Goal: Task Accomplishment & Management: Manage account settings

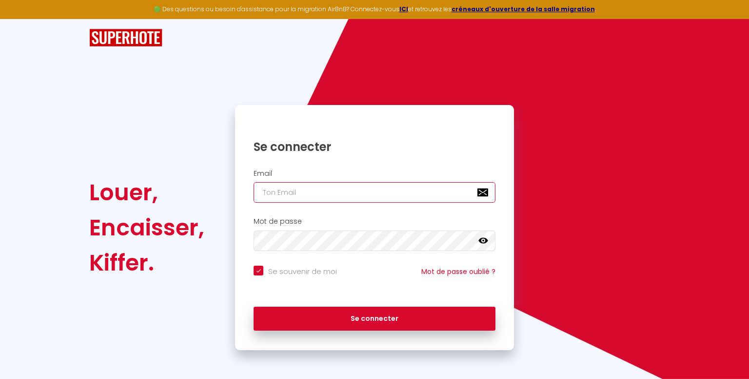
click at [295, 196] on input "email" at bounding box center [375, 192] width 242 height 20
type input "d"
checkbox input "true"
type input "de"
checkbox input "true"
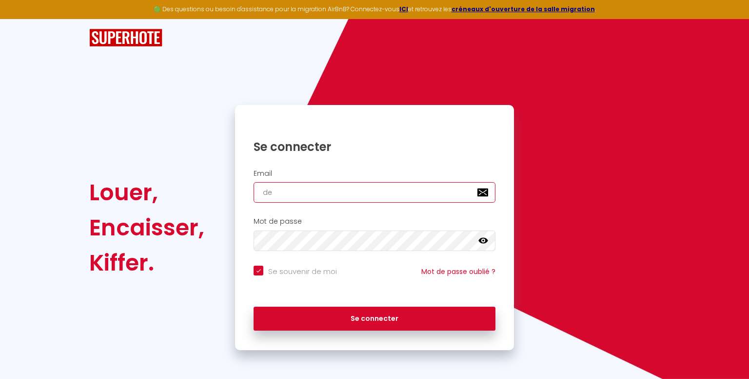
type input "del"
checkbox input "true"
type input "dela"
checkbox input "true"
type input "delan"
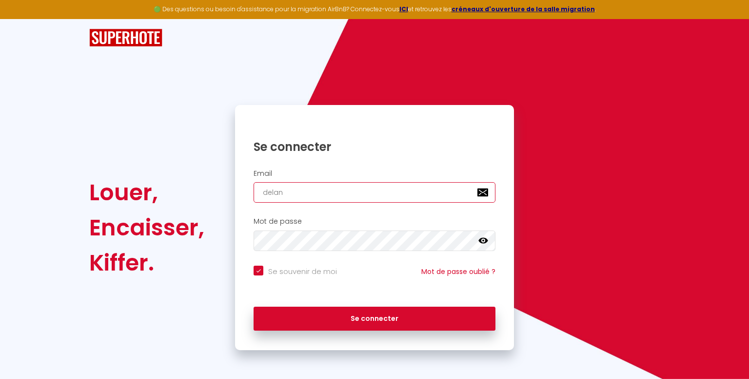
checkbox input "true"
type input "delann"
checkbox input "true"
type input "[PERSON_NAME]"
checkbox input "true"
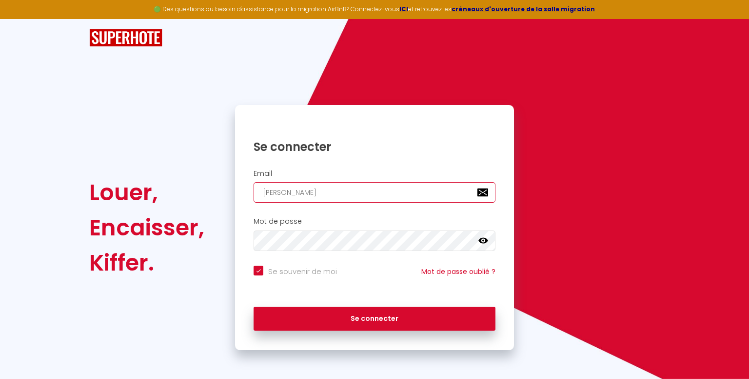
type input "delannay"
checkbox input "true"
type input "delannay."
checkbox input "true"
type input "delannay.l"
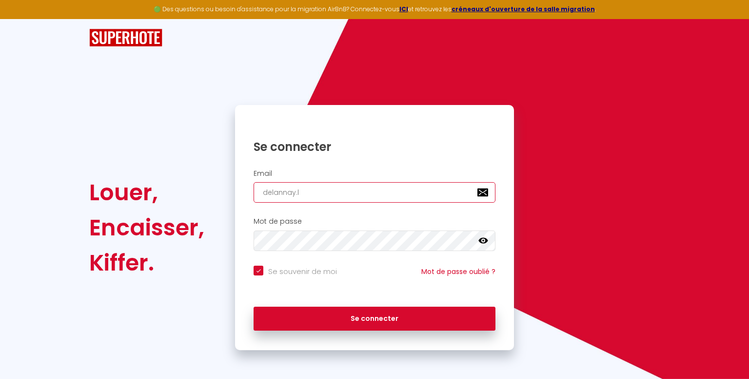
checkbox input "true"
type input "[DOMAIN_NAME]"
checkbox input "true"
type input "delannay.lyd"
checkbox input "true"
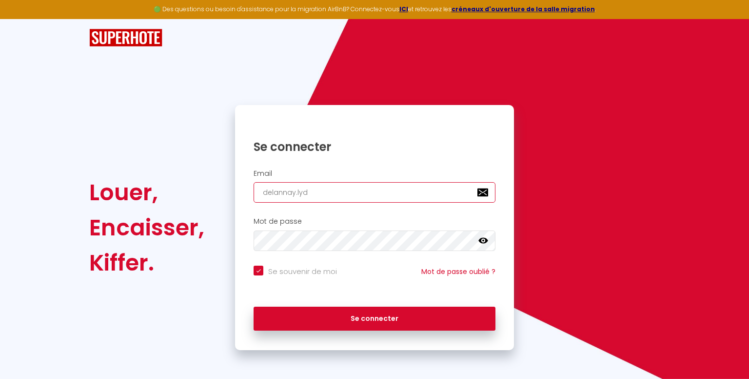
type input "delannay.lydi"
checkbox input "true"
type input "delannay.lydie"
checkbox input "true"
type input "delannay.lydie@"
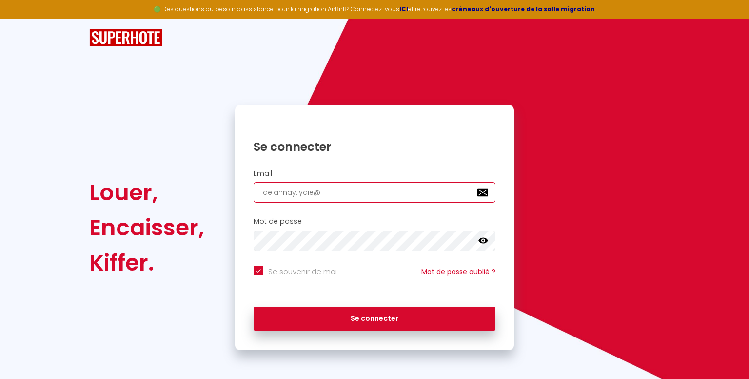
checkbox input "true"
type input "delannay.lydie@g"
checkbox input "true"
type input "delannay.lydie@gm"
checkbox input "true"
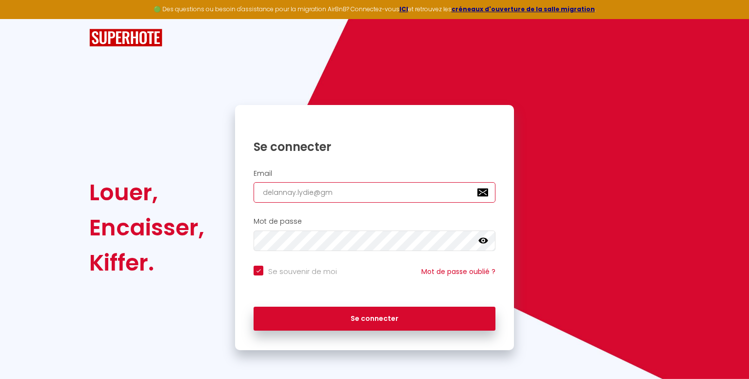
type input "delannay.lydie@gma"
checkbox input "true"
type input "delannay.lydie@gmai"
checkbox input "true"
type input "[EMAIL_ADDRESS]"
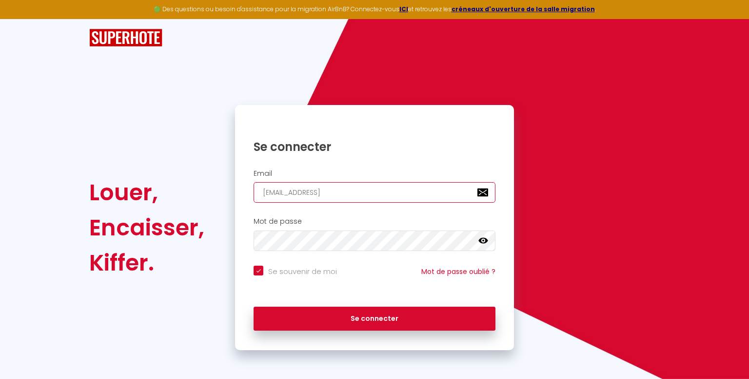
checkbox input "true"
type input "[EMAIL_ADDRESS]."
checkbox input "true"
type input "delannay.lydie@gmail.c"
checkbox input "true"
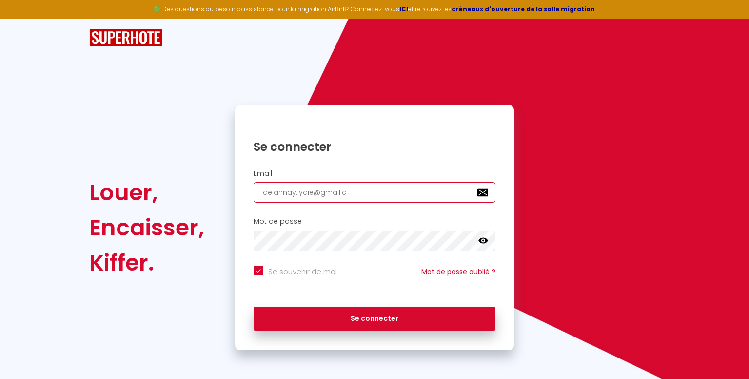
type input "[EMAIL_ADDRESS][DOMAIN_NAME]"
checkbox input "true"
type input "[EMAIL_ADDRESS][DOMAIN_NAME]"
checkbox input "true"
type input "[EMAIL_ADDRESS][DOMAIN_NAME]"
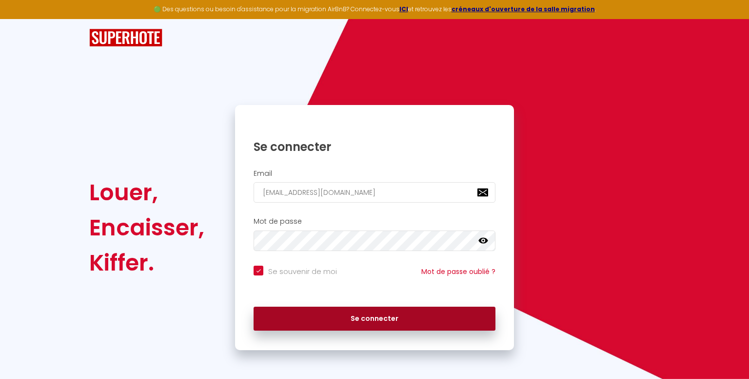
click at [299, 325] on button "Se connecter" at bounding box center [375, 318] width 242 height 24
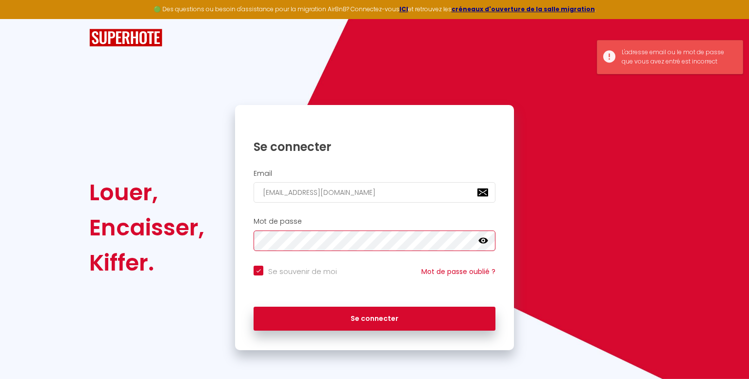
click at [254, 306] on button "Se connecter" at bounding box center [375, 318] width 242 height 24
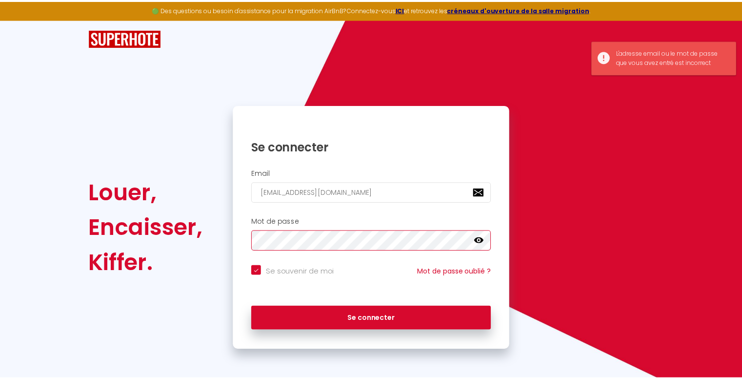
checkbox input "true"
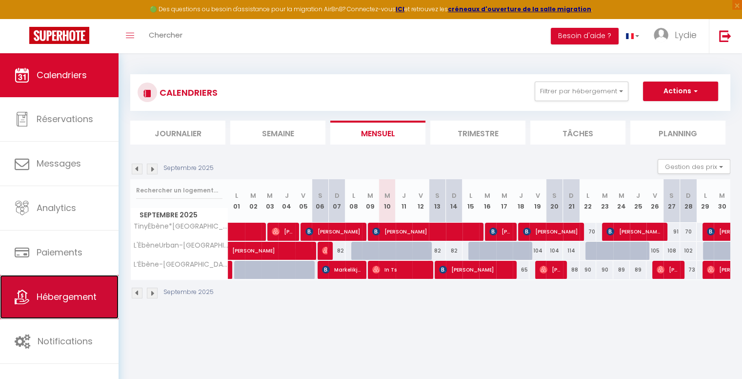
click at [89, 281] on link "Hébergement" at bounding box center [59, 297] width 119 height 44
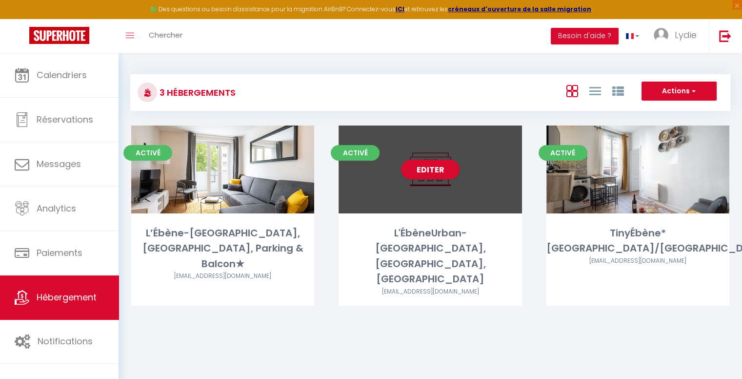
click at [415, 205] on div "Editer" at bounding box center [430, 169] width 183 height 88
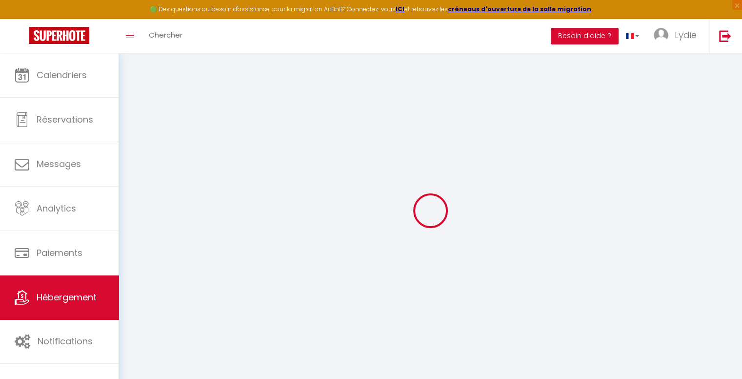
select select
type input "[EMAIL_ADDRESS][DOMAIN_NAME]"
checkbox input "true"
select select
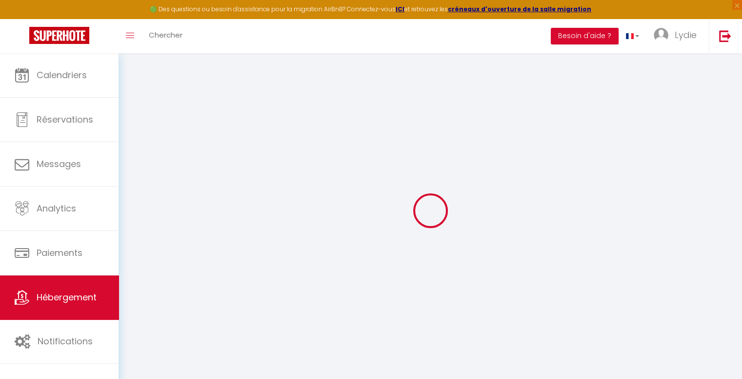
checkbox input "false"
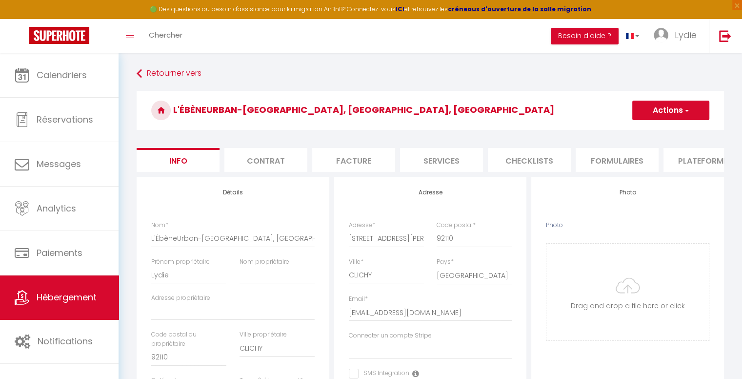
click at [362, 155] on li "Facture" at bounding box center [353, 160] width 83 height 24
select select
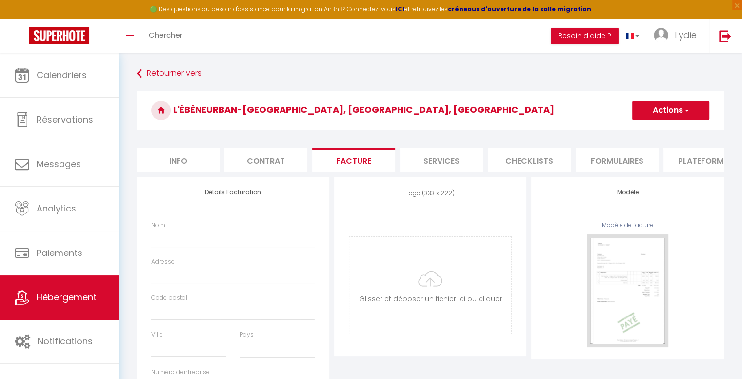
select select
click at [456, 167] on li "Services" at bounding box center [441, 160] width 83 height 24
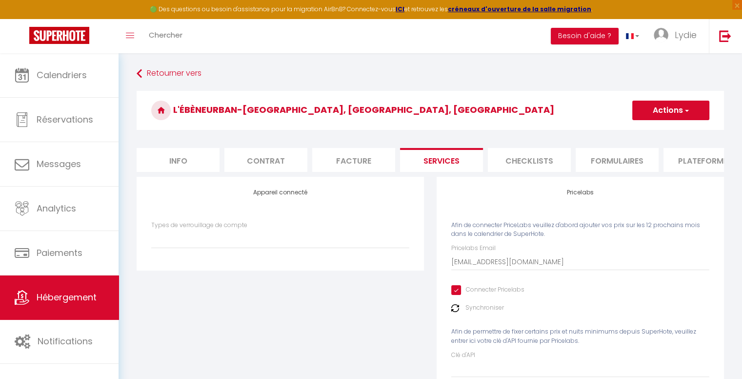
select select
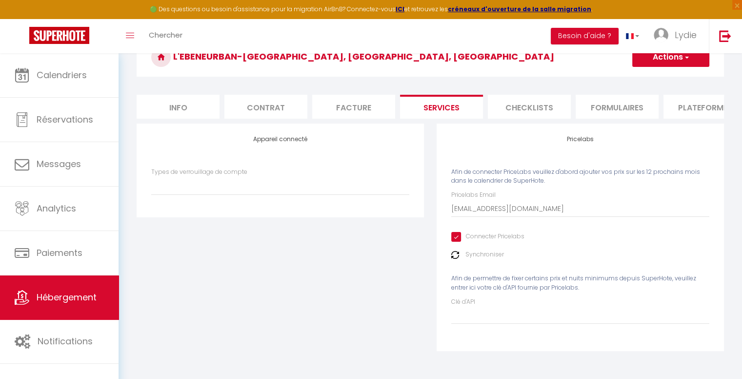
click at [324, 174] on div "Types de verrouillage de compte" at bounding box center [280, 181] width 258 height 28
click at [279, 196] on div "Types de verrouillage de compte" at bounding box center [280, 186] width 271 height 38
click at [279, 195] on select "Types de verrouillage de compte" at bounding box center [280, 185] width 258 height 19
click at [545, 102] on li "Checklists" at bounding box center [529, 107] width 83 height 24
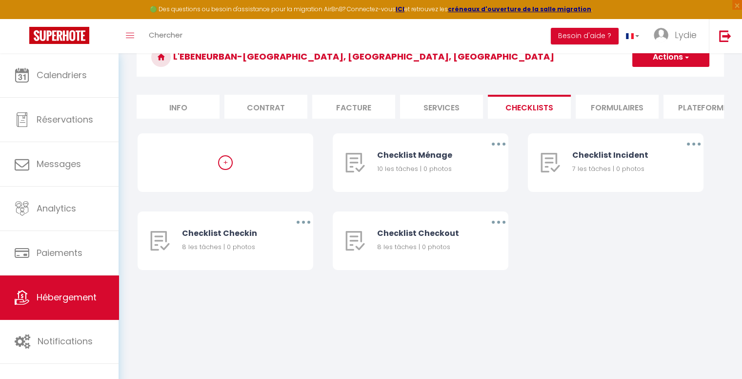
scroll to position [53, 0]
click at [623, 107] on li "Formulaires" at bounding box center [617, 107] width 83 height 24
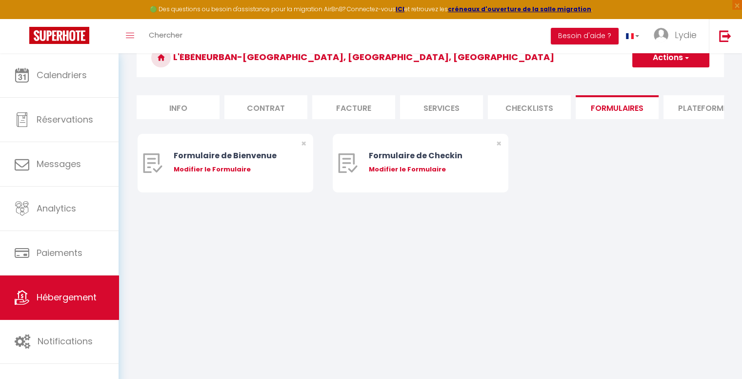
click at [691, 110] on li "Plateformes" at bounding box center [705, 107] width 83 height 24
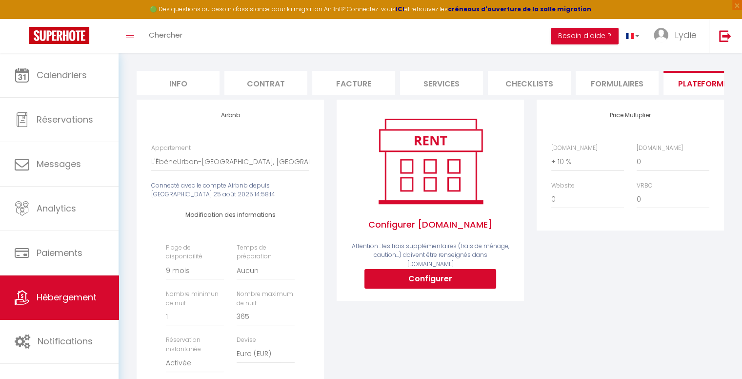
scroll to position [75, 0]
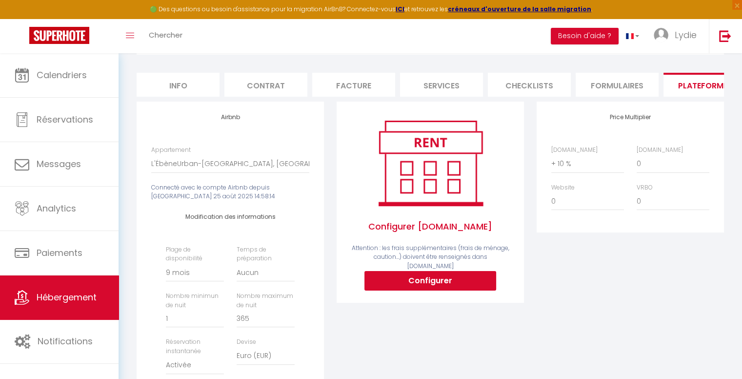
click at [238, 295] on div "Plage de disponibilité Date indisponible par defaut 1 mois 3 mois 6 mois 9 mois…" at bounding box center [230, 333] width 141 height 177
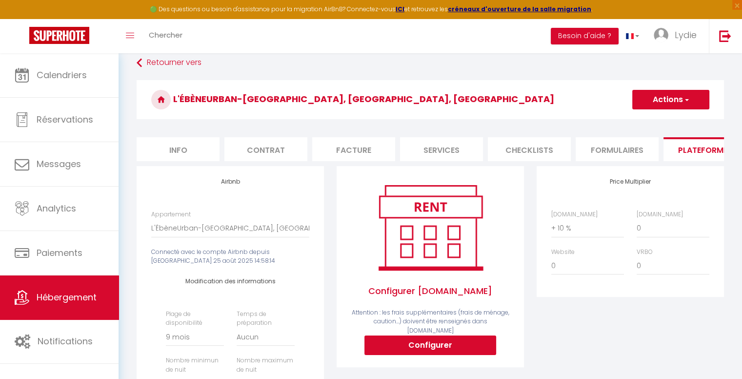
scroll to position [10, 0]
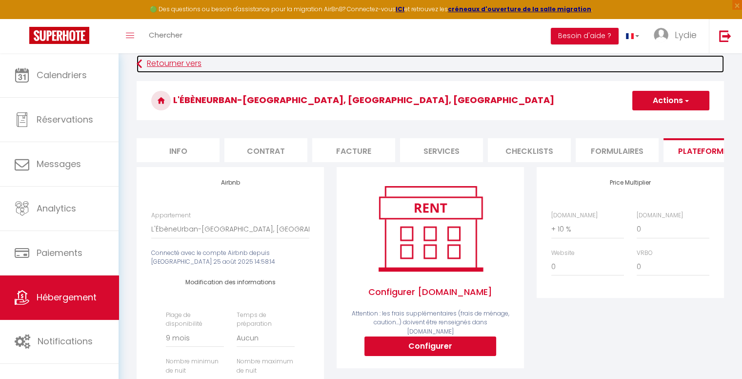
click at [176, 65] on link "Retourner vers" at bounding box center [430, 64] width 587 height 18
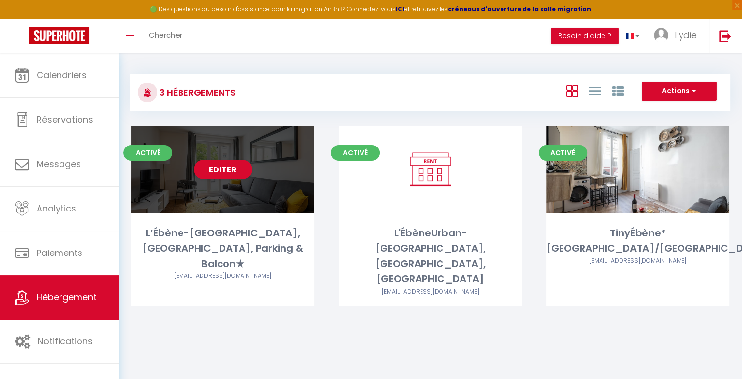
click at [249, 184] on div "Editer" at bounding box center [222, 169] width 183 height 88
select select "3"
select select "2"
select select "1"
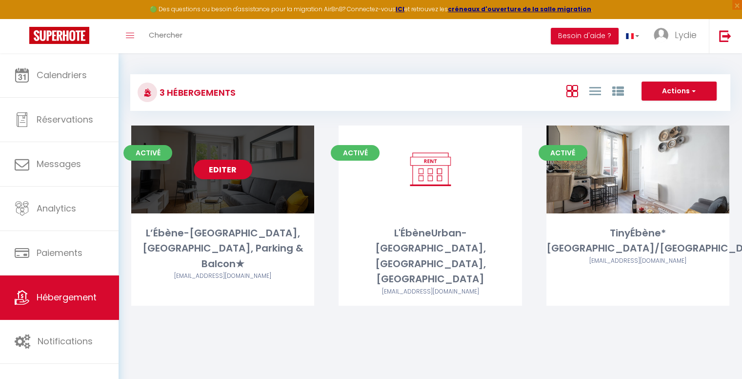
select select "28"
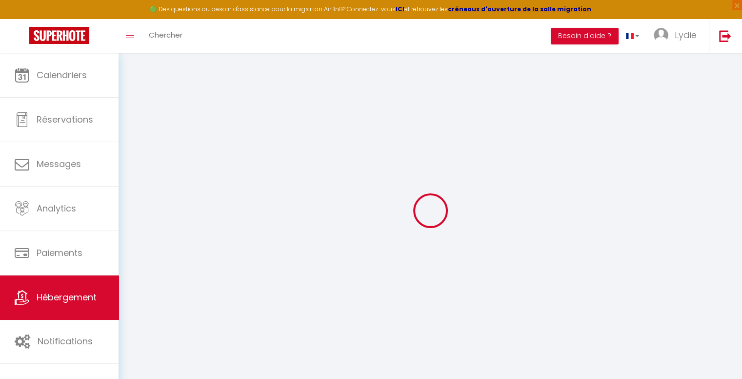
select select
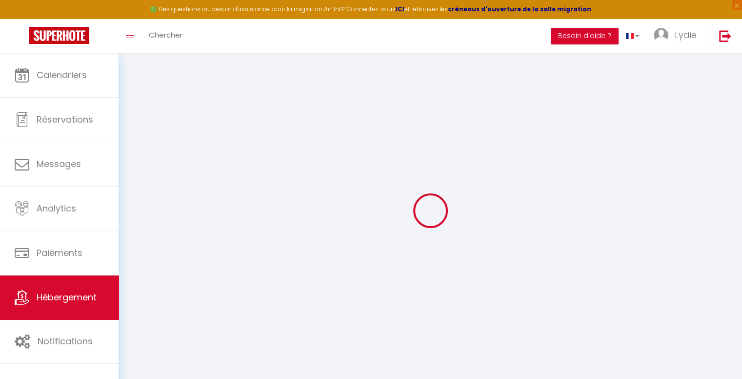
select select
checkbox input "false"
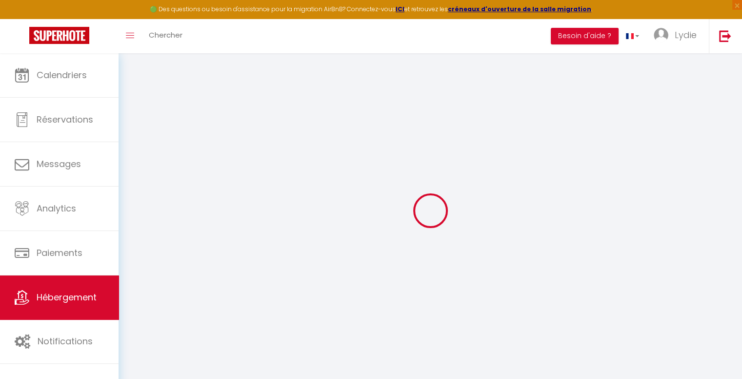
select select
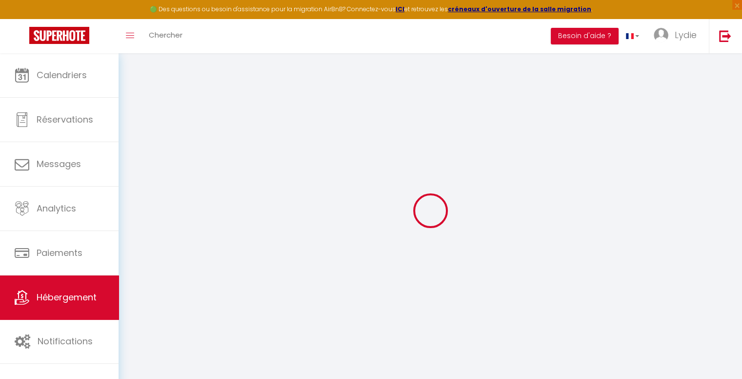
select select
checkbox input "false"
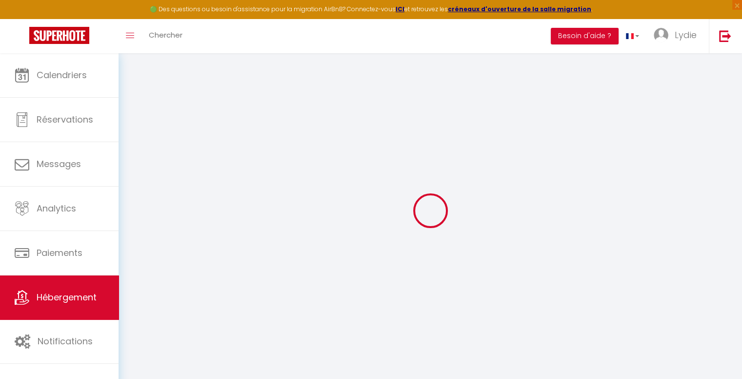
checkbox input "false"
select select
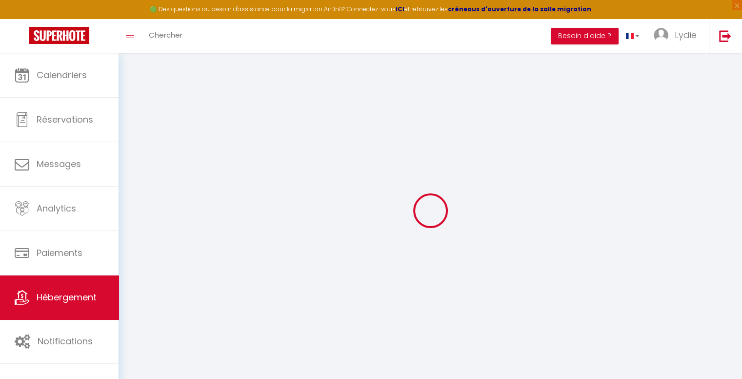
select select
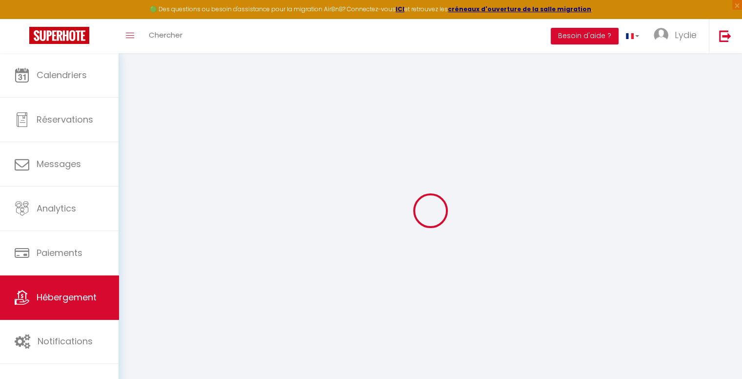
checkbox input "false"
select select
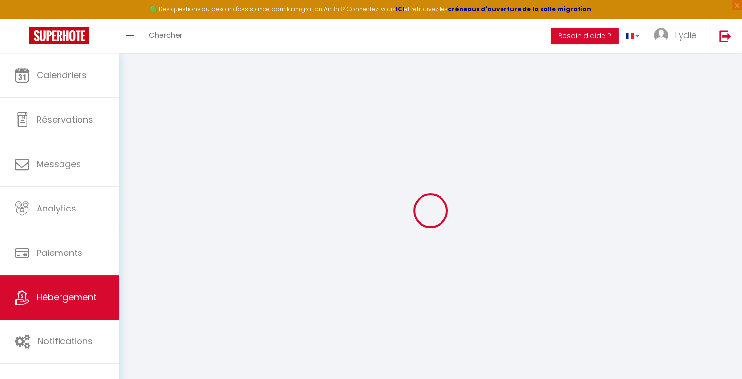
select select
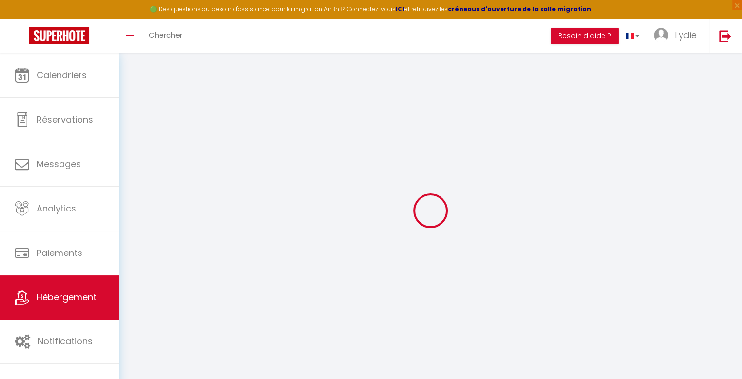
select select
checkbox input "false"
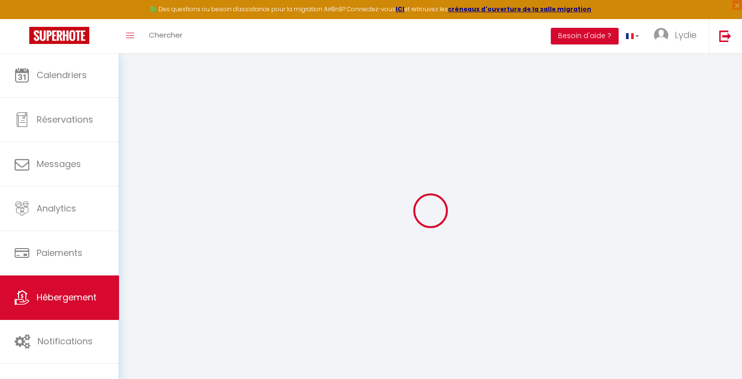
checkbox input "false"
select select
type input "L’Ébène-[GEOGRAPHIC_DATA], [GEOGRAPHIC_DATA], Parking & Balcon★"
type input "Lydie"
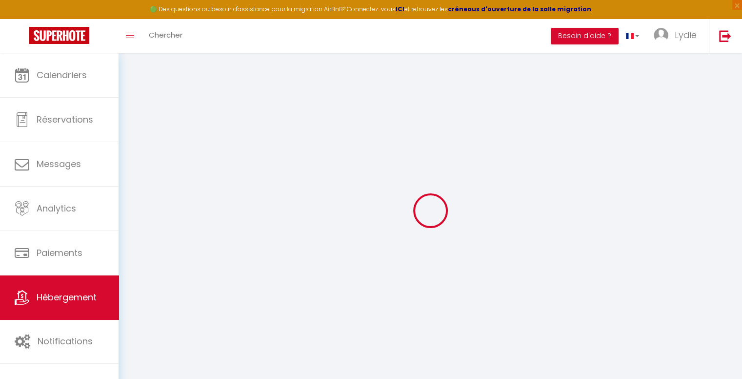
select select "6"
type input "90"
type input "10"
type input "40"
type input "200"
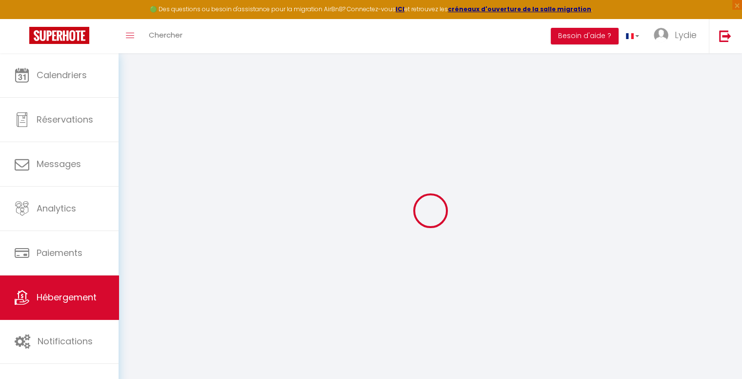
select select
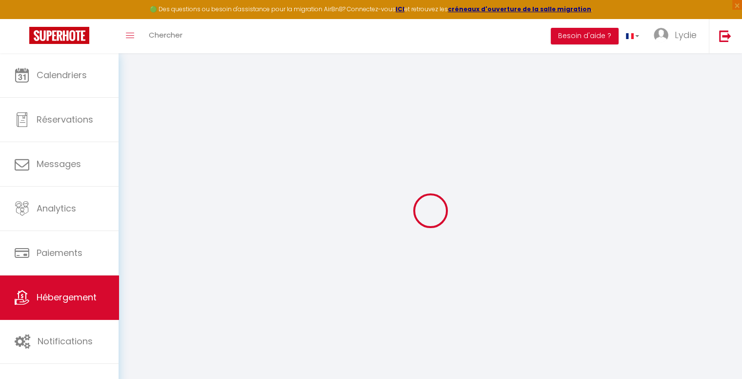
type input "[STREET_ADDRESS][PERSON_NAME]"
type input "93200"
type input "[GEOGRAPHIC_DATA]"
type input "[EMAIL_ADDRESS][DOMAIN_NAME]"
select select
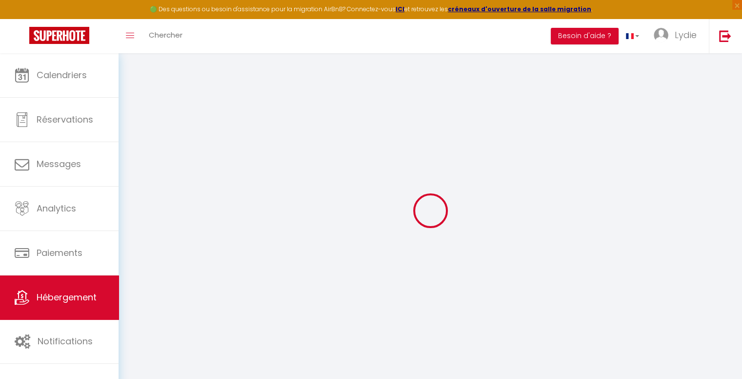
checkbox input "false"
select select
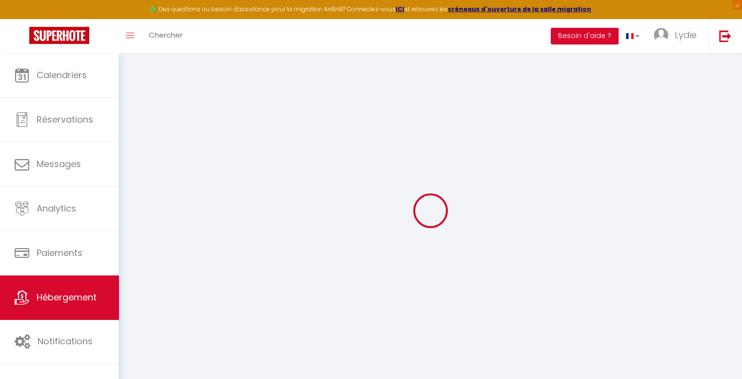
select select
type input "0"
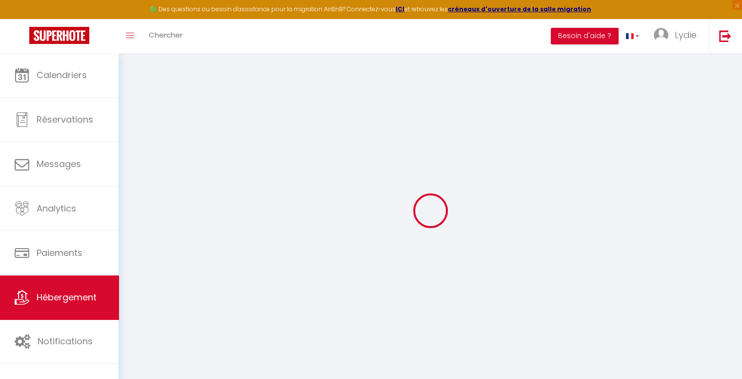
select select
checkbox input "false"
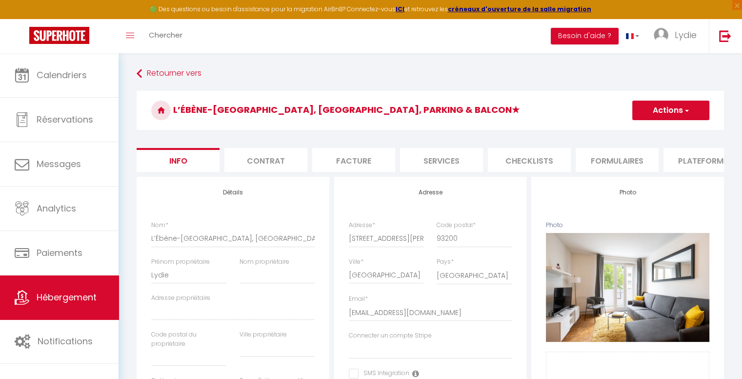
click at [714, 168] on li "Plateformes" at bounding box center [705, 160] width 83 height 24
select select
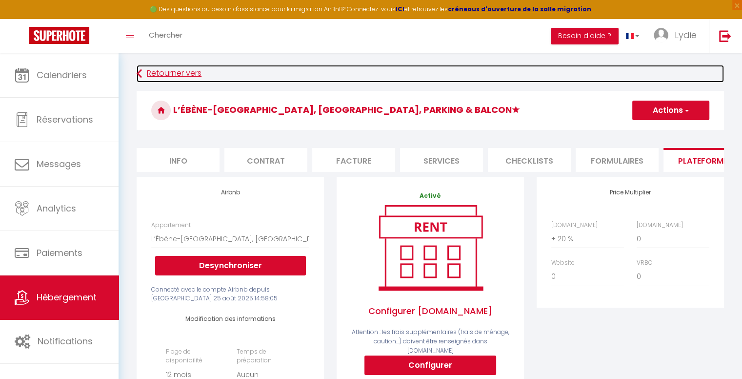
click at [176, 75] on link "Retourner vers" at bounding box center [430, 74] width 587 height 18
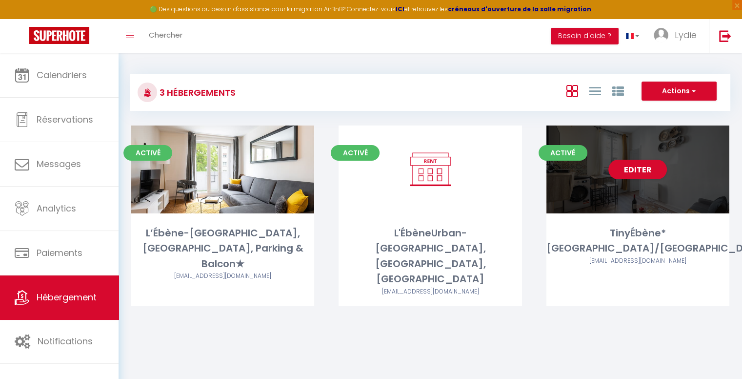
click at [664, 195] on div "Editer" at bounding box center [637, 169] width 183 height 88
select select "3"
select select "2"
select select "1"
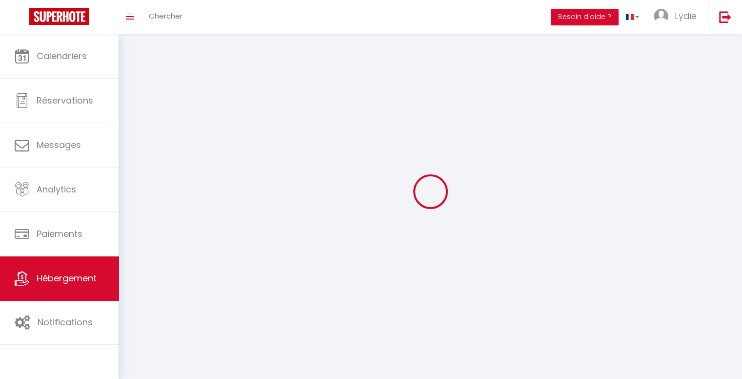
select select
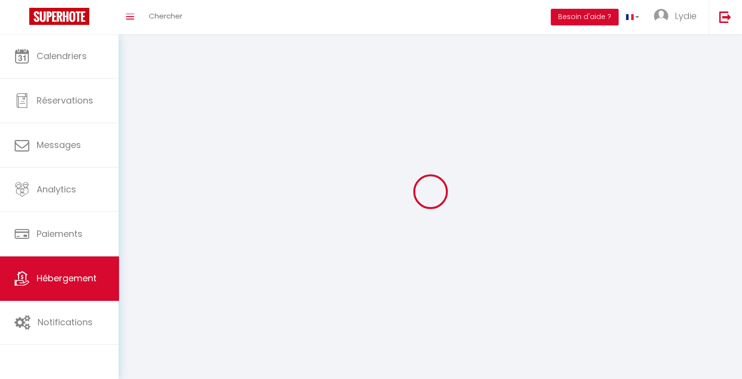
select select
checkbox input "false"
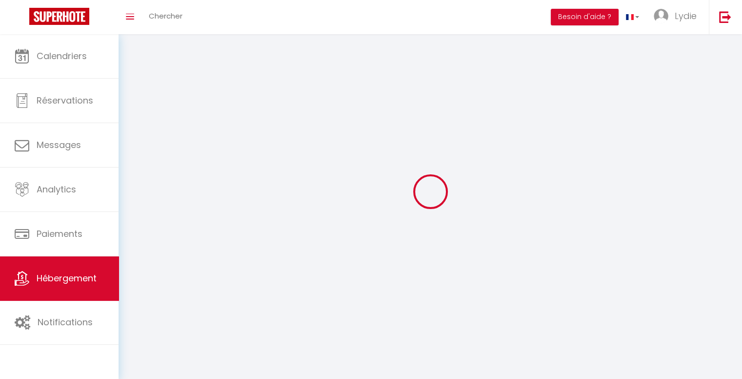
select select
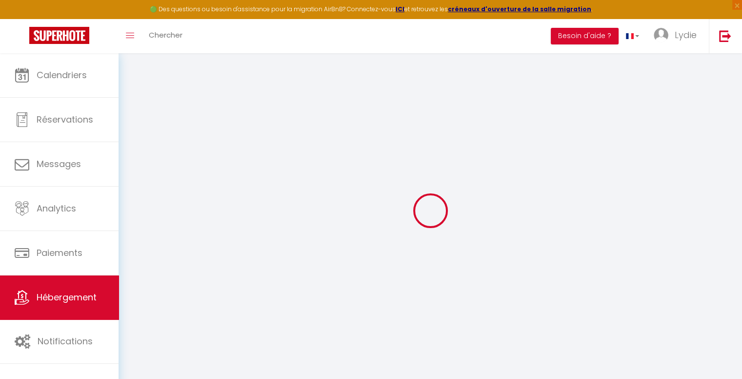
select select
checkbox input "false"
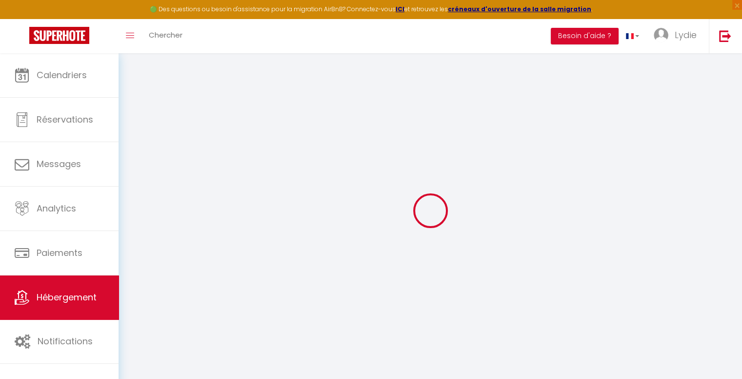
checkbox input "false"
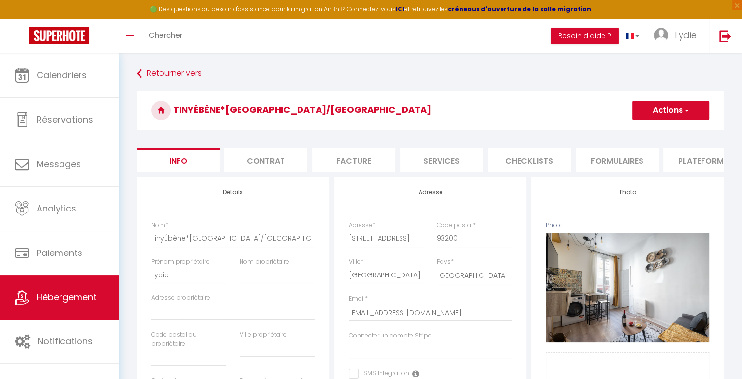
click at [691, 163] on li "Plateformes" at bounding box center [705, 160] width 83 height 24
select select
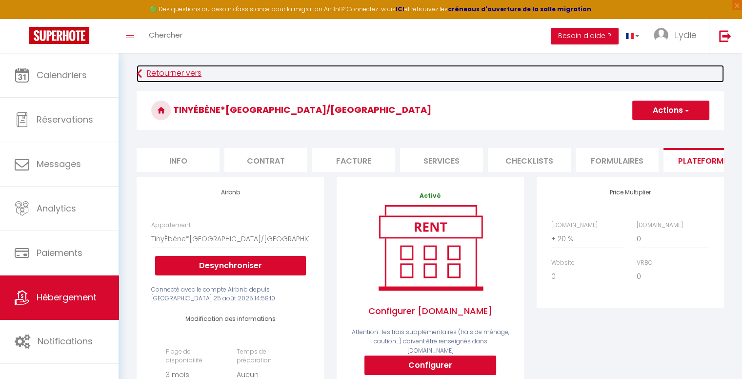
click at [141, 73] on icon at bounding box center [139, 74] width 5 height 18
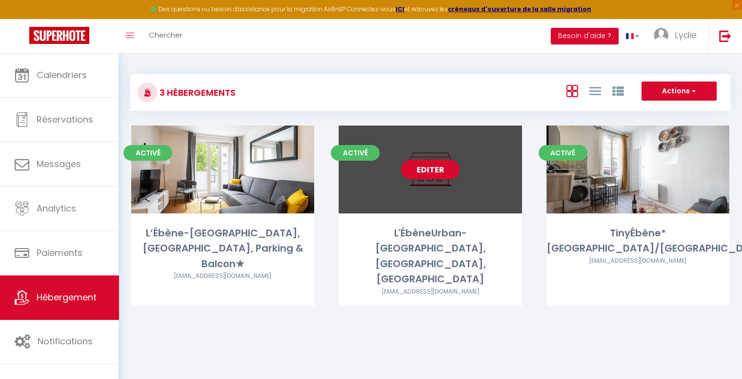
click at [414, 205] on div "Editer" at bounding box center [430, 169] width 183 height 88
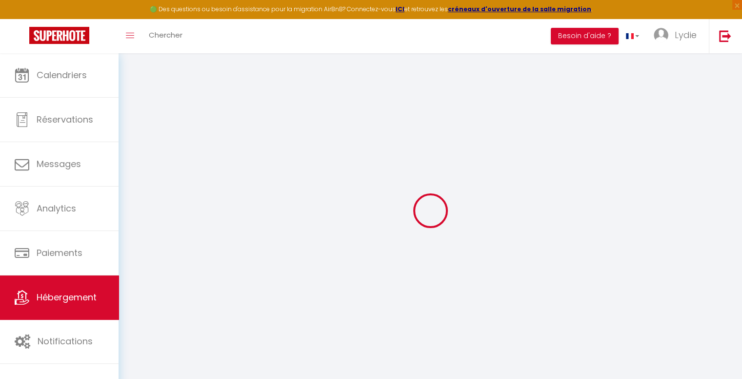
select select
type input "[EMAIL_ADDRESS][DOMAIN_NAME]"
checkbox input "true"
select select
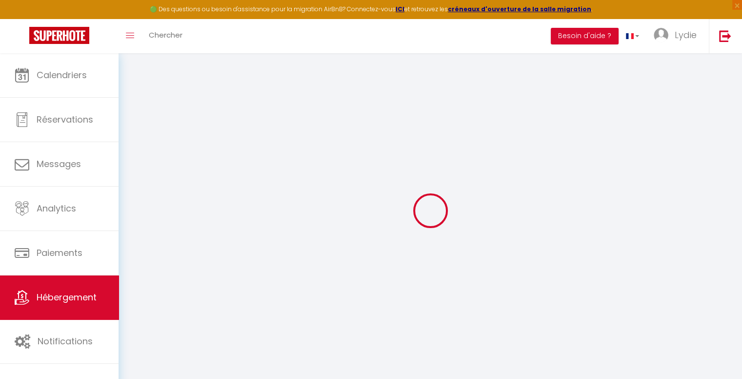
checkbox input "false"
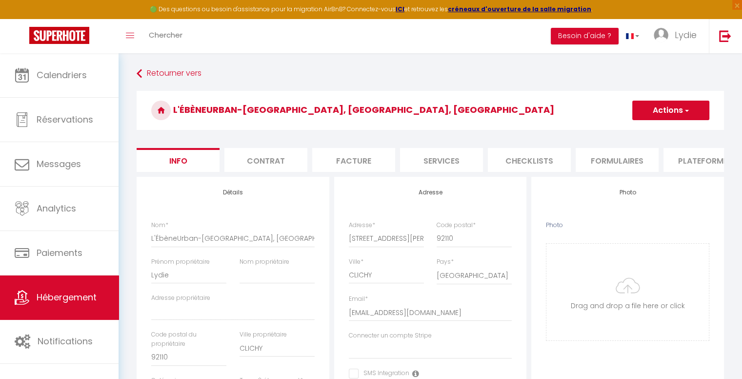
click at [277, 161] on li "Contrat" at bounding box center [265, 160] width 83 height 24
select select
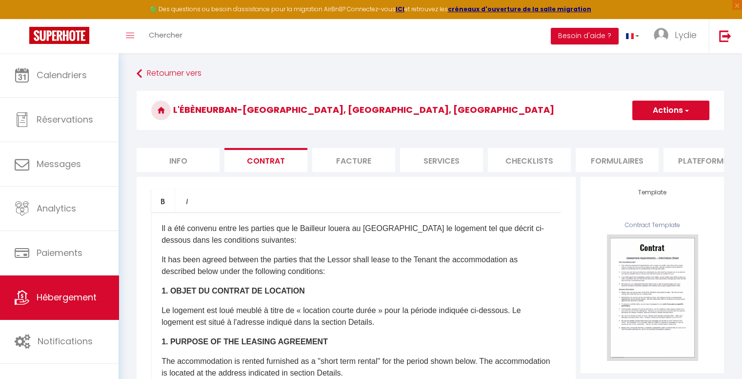
click at [330, 161] on li "Facture" at bounding box center [353, 160] width 83 height 24
select select
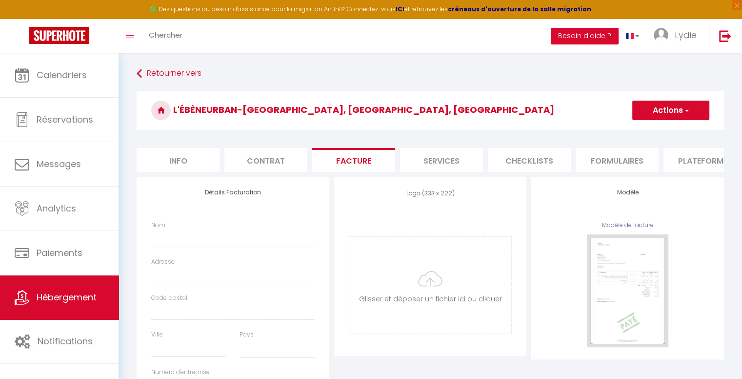
select select
click at [429, 155] on li "Services" at bounding box center [441, 160] width 83 height 24
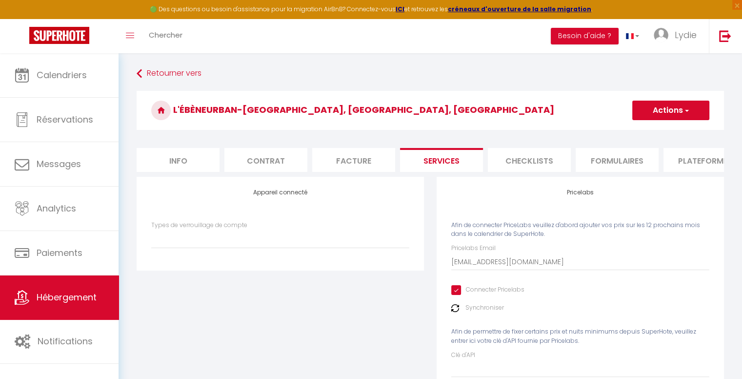
select select
click at [719, 162] on li "Plateformes" at bounding box center [705, 160] width 83 height 24
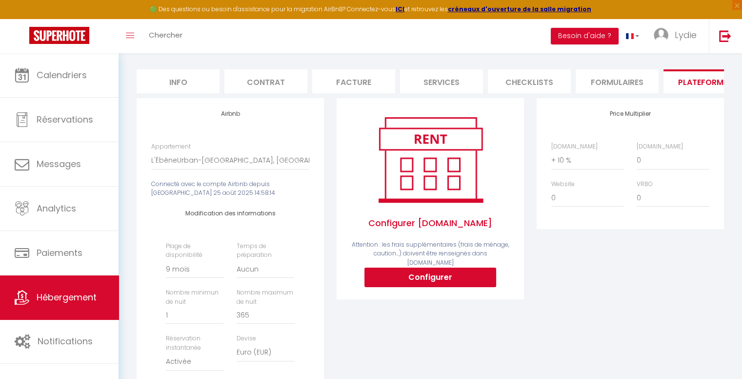
scroll to position [78, 0]
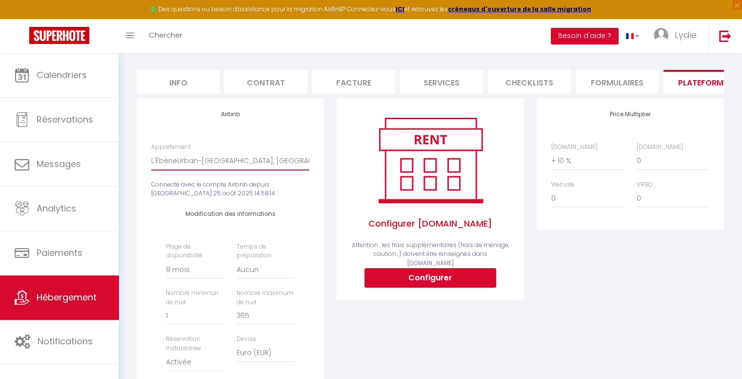
click at [248, 168] on select "L'ÉbèneUrban-[GEOGRAPHIC_DATA], [GEOGRAPHIC_DATA], La Défense - [EMAIL_ADDRESS]…" at bounding box center [230, 160] width 158 height 19
click at [238, 227] on div "Modification des informations Plage de disponibilité Date indisponible par defa…" at bounding box center [230, 314] width 158 height 232
click at [273, 149] on div "Airbnb Appartement L'ÉbèneUrban-[GEOGRAPHIC_DATA], [GEOGRAPHIC_DATA], [GEOGRAPH…" at bounding box center [230, 277] width 187 height 357
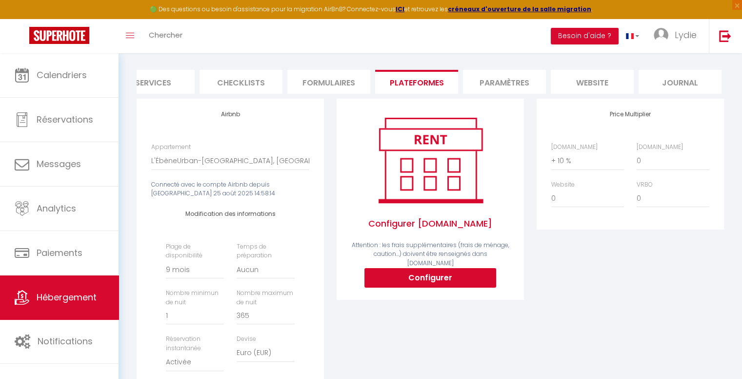
scroll to position [0, 291]
click at [516, 89] on li "Paramètres" at bounding box center [502, 82] width 83 height 24
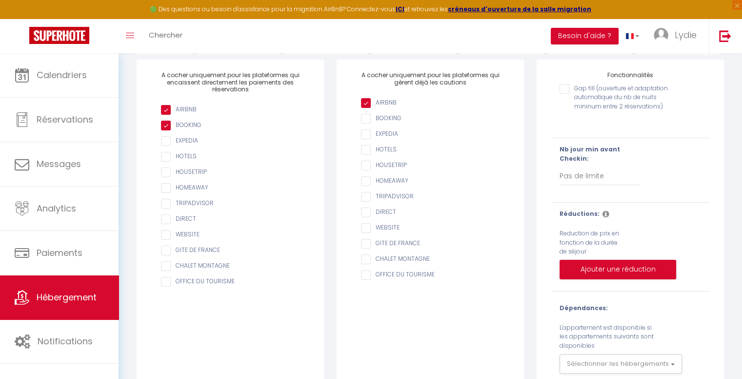
scroll to position [152, 0]
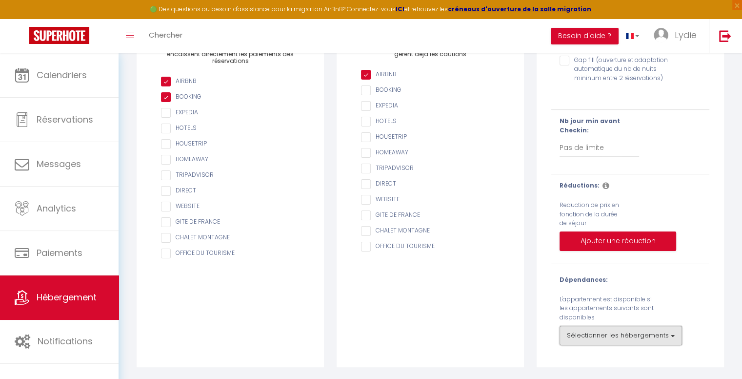
click at [616, 334] on button "Sélectionner les hébergements" at bounding box center [621, 335] width 122 height 20
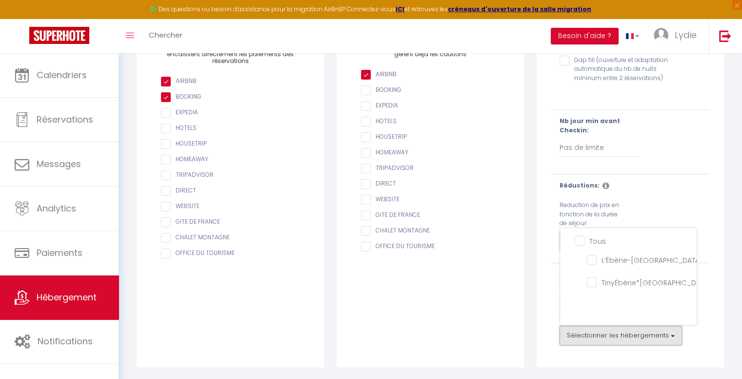
click at [616, 334] on button "Sélectionner les hébergements" at bounding box center [621, 335] width 122 height 20
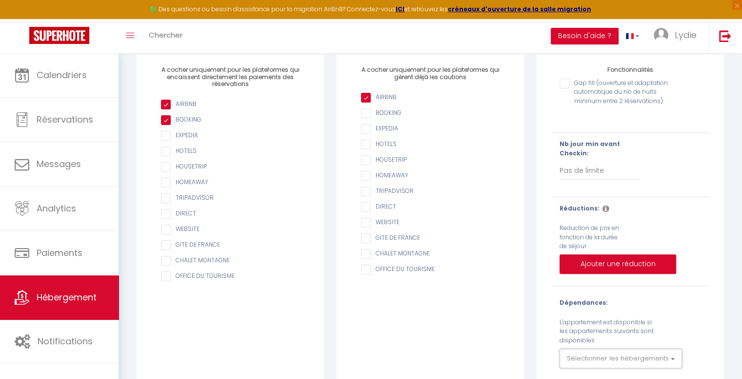
scroll to position [117, 0]
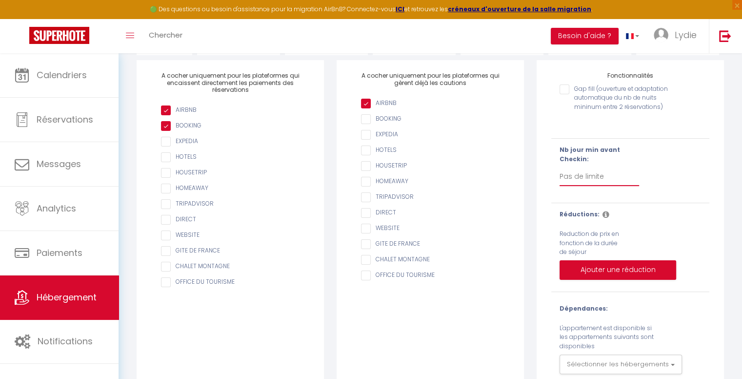
click at [587, 181] on select "Pas de limite 1 2 3 4 5 6 7" at bounding box center [600, 176] width 80 height 19
click at [609, 122] on div "Gap fill (ouverture et adaptation automatique du nb de nuits mininum entre 2 ré…" at bounding box center [619, 103] width 118 height 38
click at [622, 131] on div at bounding box center [595, 126] width 71 height 10
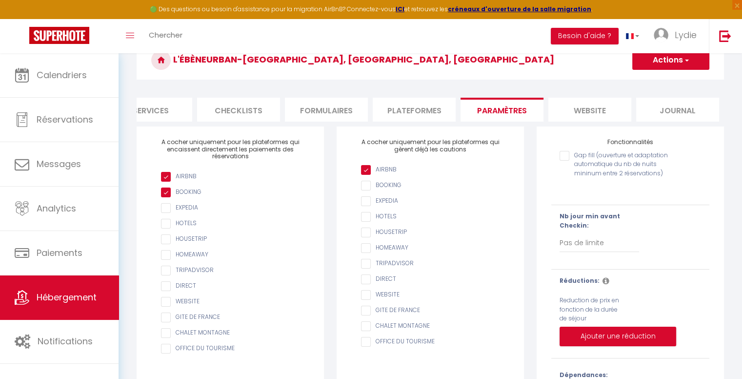
scroll to position [49, 0]
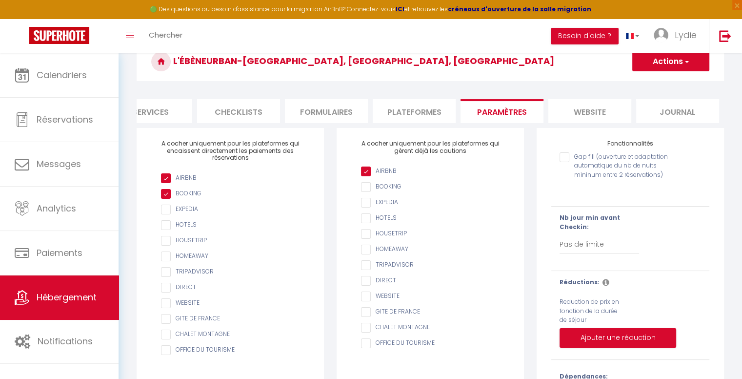
click at [599, 121] on li "website" at bounding box center [589, 111] width 83 height 24
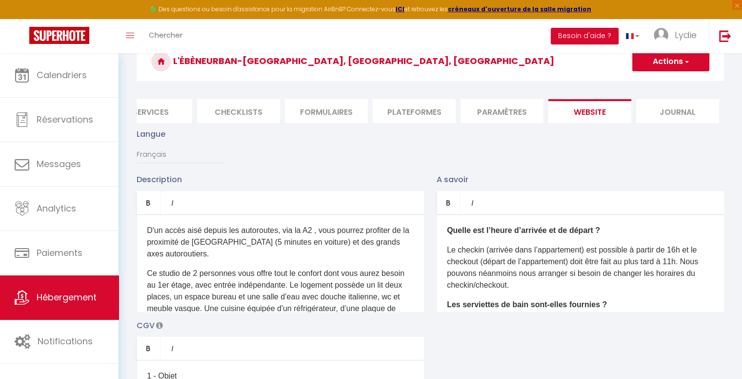
click at [675, 117] on li "Journal" at bounding box center [677, 111] width 83 height 24
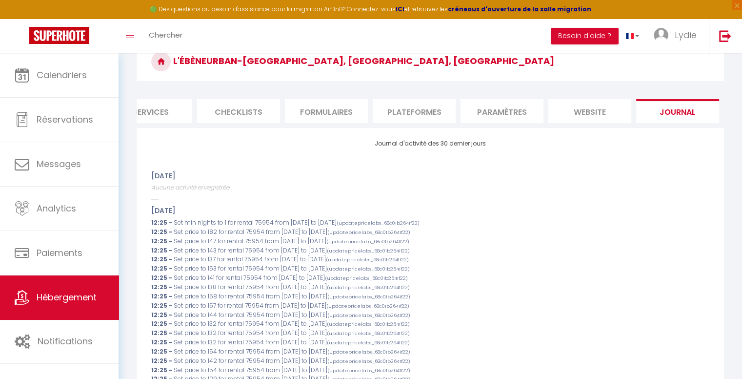
click at [439, 121] on li "Plateformes" at bounding box center [414, 111] width 83 height 24
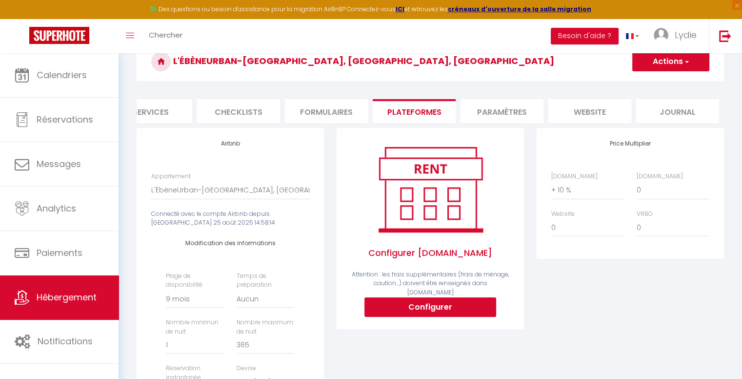
click at [489, 114] on li "Paramètres" at bounding box center [502, 111] width 83 height 24
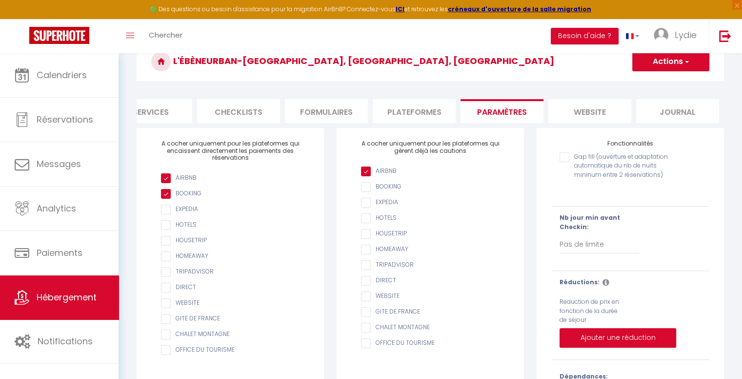
click at [446, 120] on li "Plateformes" at bounding box center [414, 111] width 83 height 24
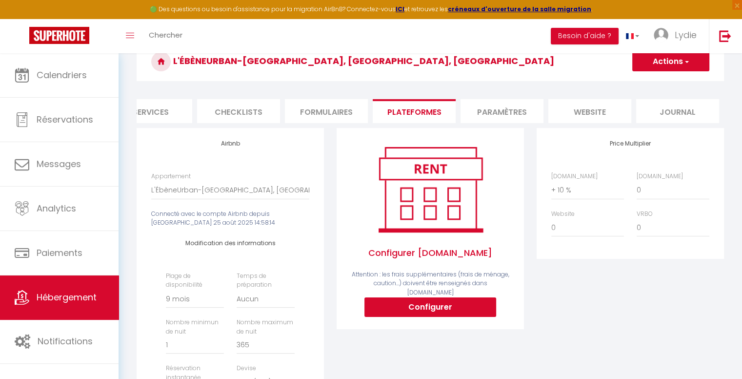
click at [605, 108] on li "website" at bounding box center [589, 111] width 83 height 24
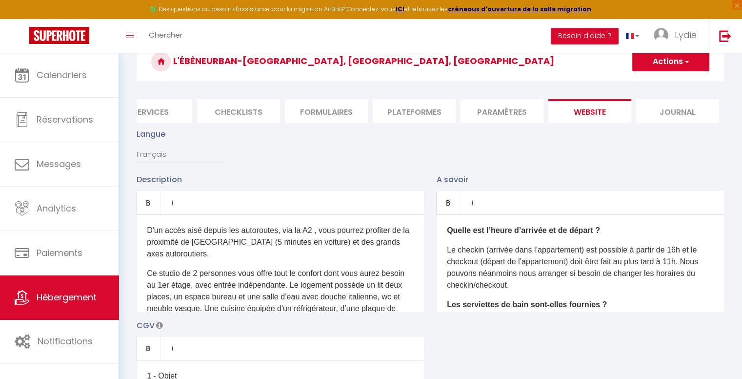
click at [683, 103] on li "Journal" at bounding box center [677, 111] width 83 height 24
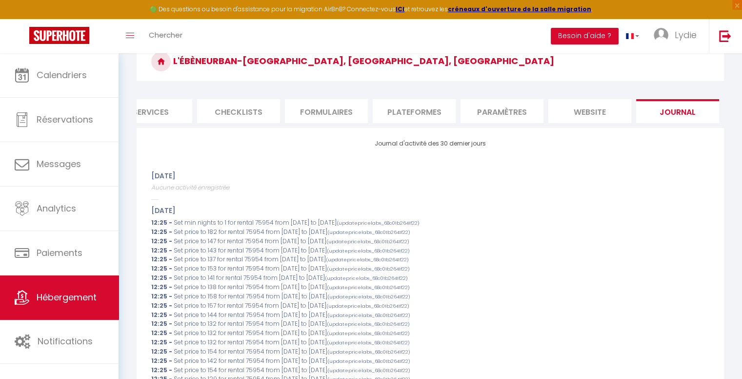
click at [340, 118] on li "Formulaires" at bounding box center [326, 111] width 83 height 24
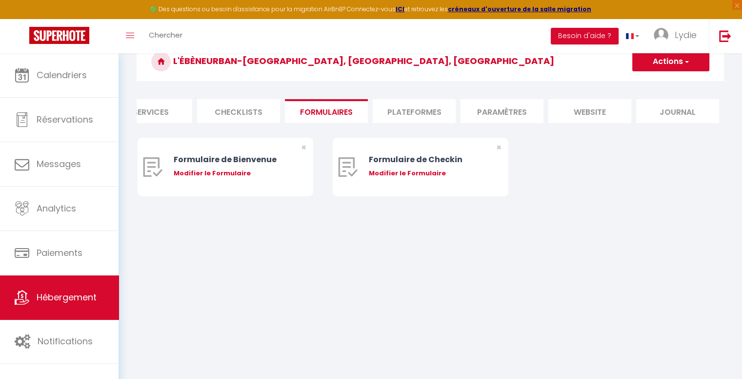
click at [247, 113] on li "Checklists" at bounding box center [238, 111] width 83 height 24
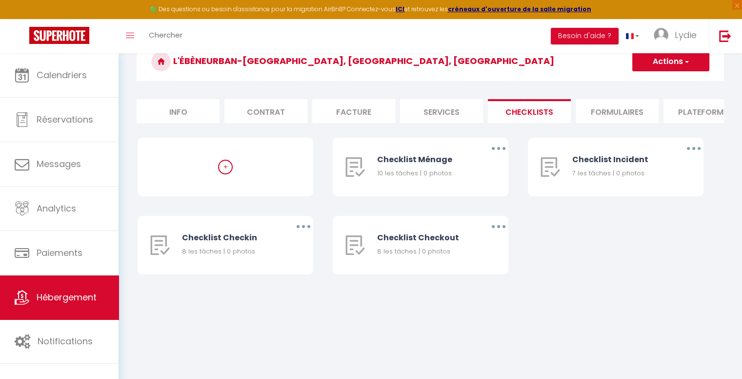
click at [184, 107] on li "Info" at bounding box center [178, 111] width 83 height 24
select select
checkbox input "false"
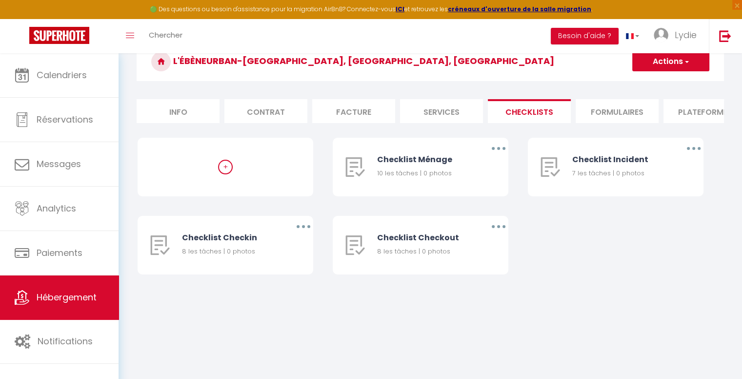
checkbox input "false"
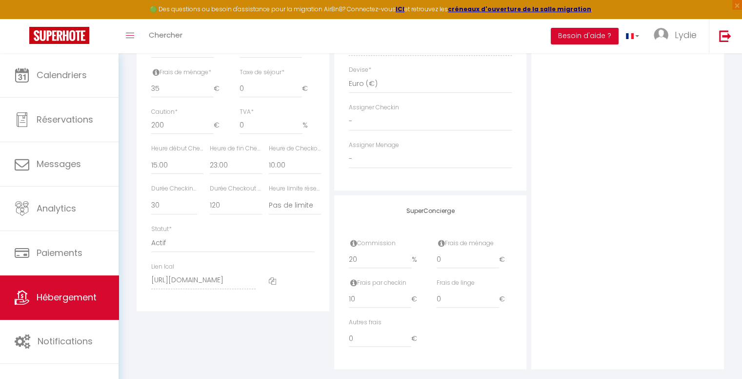
scroll to position [488, 0]
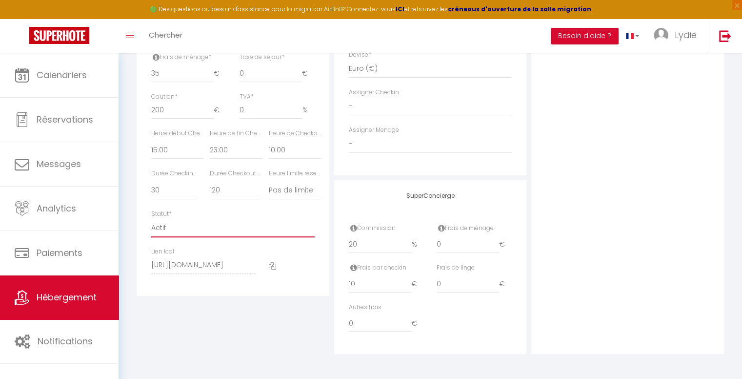
click at [166, 228] on select "Actif Pas actif" at bounding box center [232, 228] width 163 height 19
click at [162, 192] on select "15 30 45 60 75 90 105 120 135 150 165 180 195 210" at bounding box center [174, 190] width 46 height 19
click at [195, 211] on div "Statut * Actif Pas actif" at bounding box center [232, 223] width 163 height 28
click at [224, 194] on select "15 30 45 60 75 90 105 120 135 150 165 180 195 210" at bounding box center [236, 190] width 52 height 19
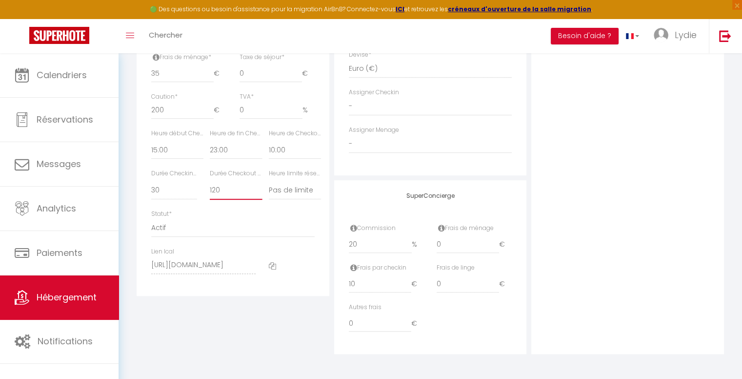
click at [224, 194] on select "15 30 45 60 75 90 105 120 135 150 165 180 195 210" at bounding box center [236, 190] width 52 height 19
click at [245, 212] on div "Statut * Actif Pas actif" at bounding box center [232, 223] width 163 height 28
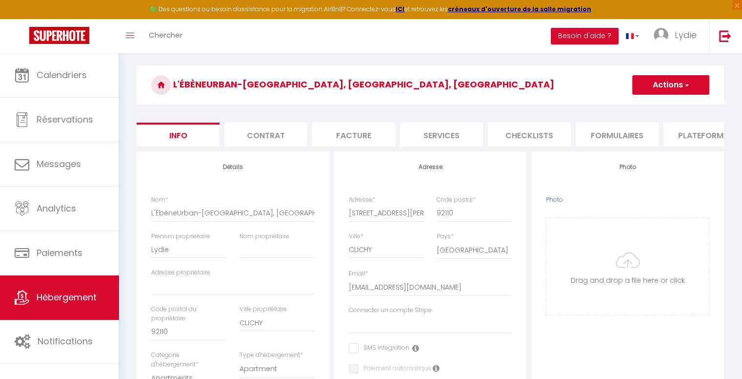
scroll to position [22, 0]
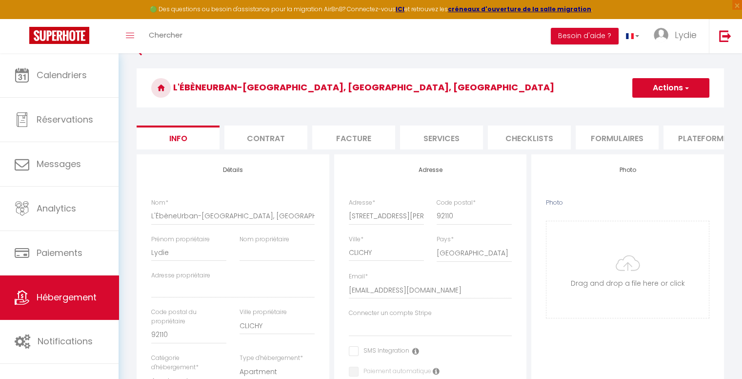
click at [194, 84] on h3 "L'ÉbèneUrban-[GEOGRAPHIC_DATA], [GEOGRAPHIC_DATA], [GEOGRAPHIC_DATA]" at bounding box center [430, 87] width 587 height 39
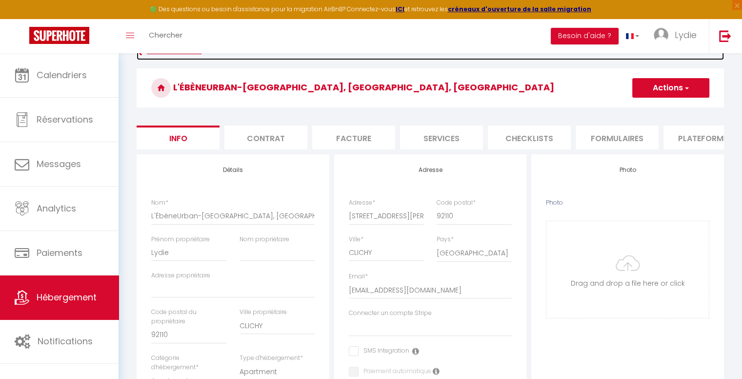
click at [140, 56] on icon at bounding box center [139, 51] width 5 height 18
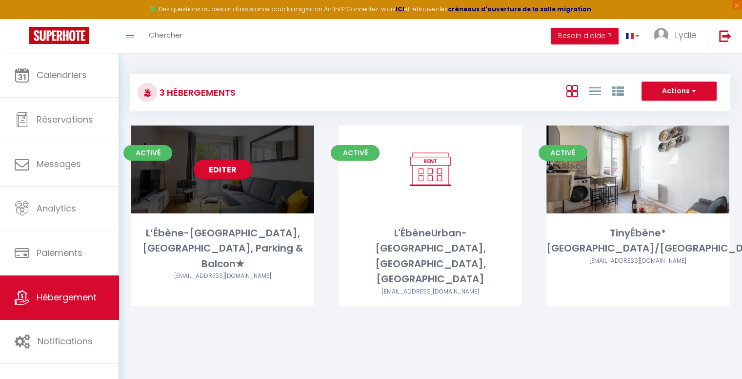
click at [299, 201] on div "Editer" at bounding box center [222, 169] width 183 height 88
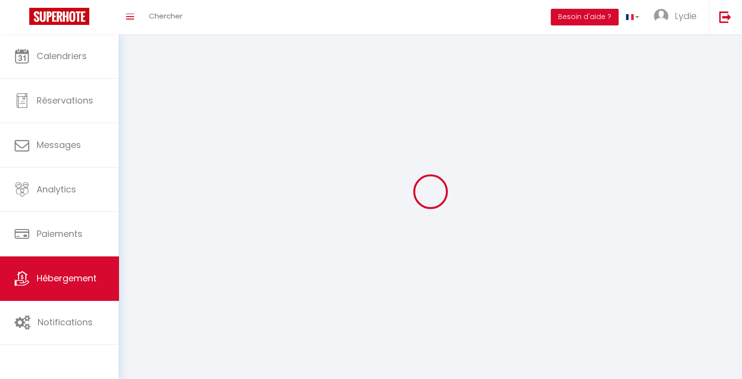
select select "1"
select select "28"
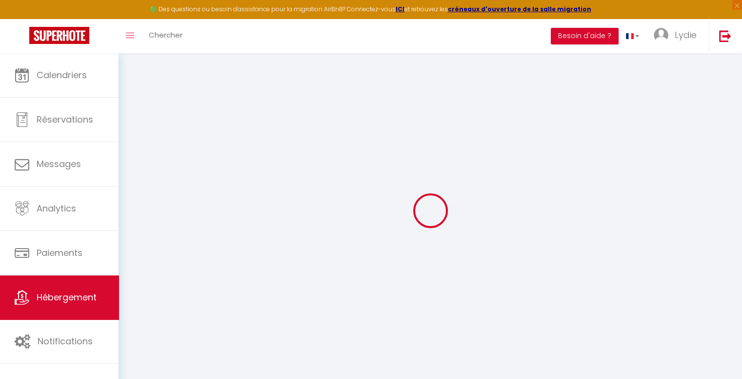
select select
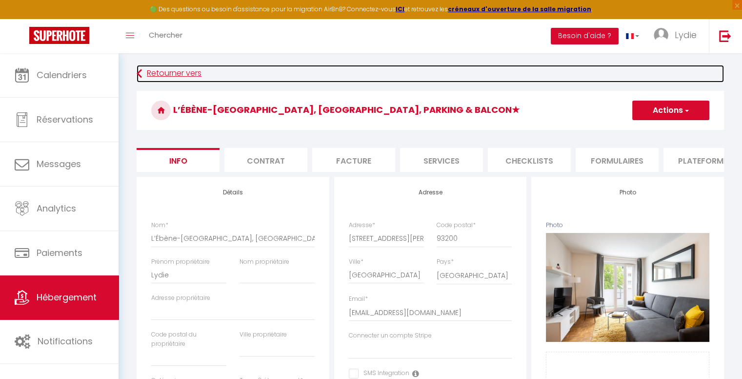
click at [150, 74] on link "Retourner vers" at bounding box center [430, 74] width 587 height 18
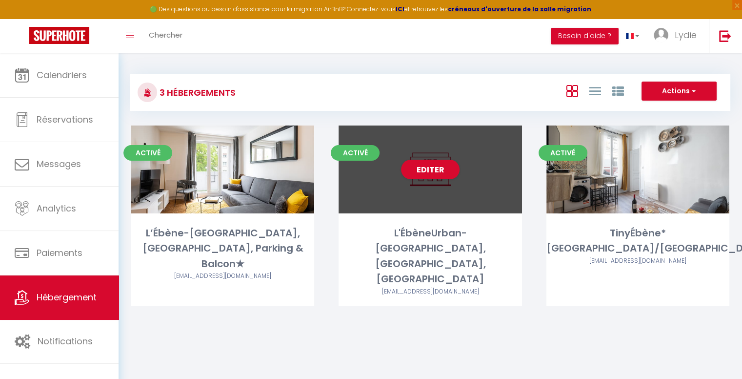
click at [457, 182] on div "Editer" at bounding box center [430, 169] width 183 height 88
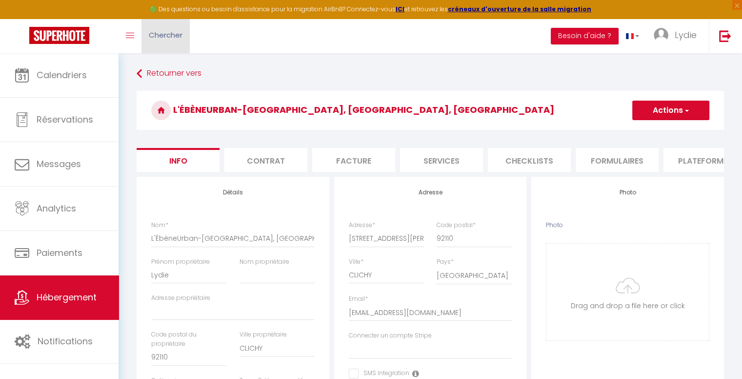
click at [151, 43] on link "Chercher" at bounding box center [165, 36] width 48 height 34
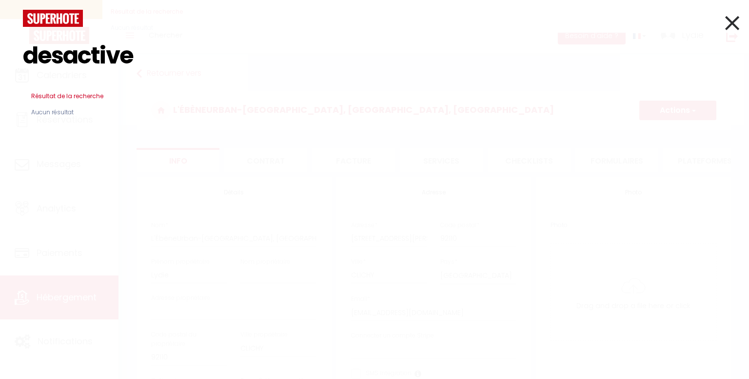
click at [735, 20] on icon at bounding box center [732, 23] width 14 height 24
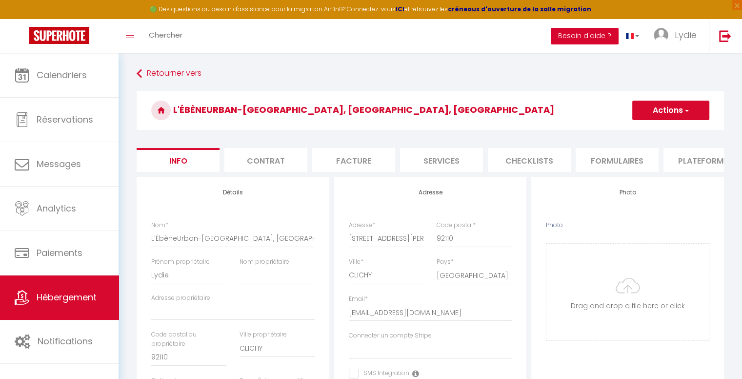
click at [609, 40] on button "Besoin d'aide ?" at bounding box center [585, 36] width 68 height 17
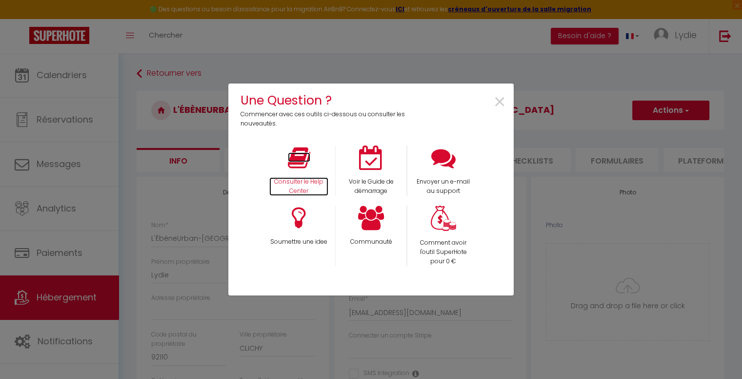
click at [307, 183] on p "Consulter le Help Center" at bounding box center [299, 186] width 60 height 19
click at [498, 102] on span "×" at bounding box center [499, 102] width 13 height 31
